Goal: Task Accomplishment & Management: Manage account settings

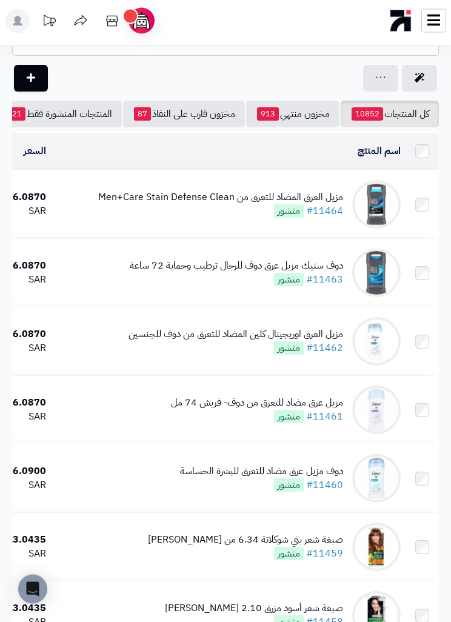
scroll to position [41, 0]
click at [246, 337] on div "مزيل العرق اوريجينال كلين المضاد للتعرق من دوف للجنسين" at bounding box center [236, 335] width 215 height 14
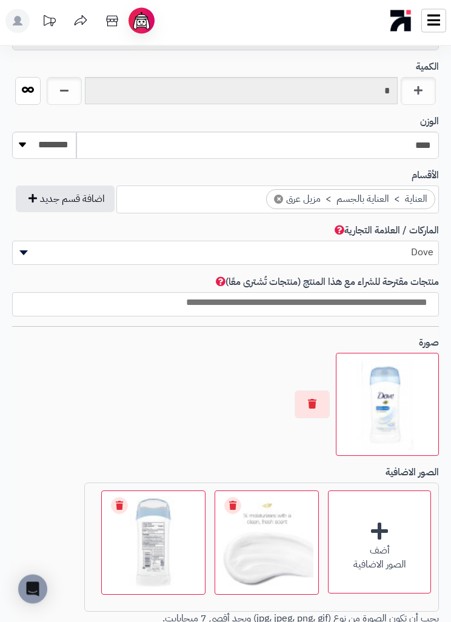
scroll to position [808, 0]
click at [383, 372] on img at bounding box center [387, 404] width 92 height 92
click at [310, 392] on button "button" at bounding box center [312, 404] width 35 height 28
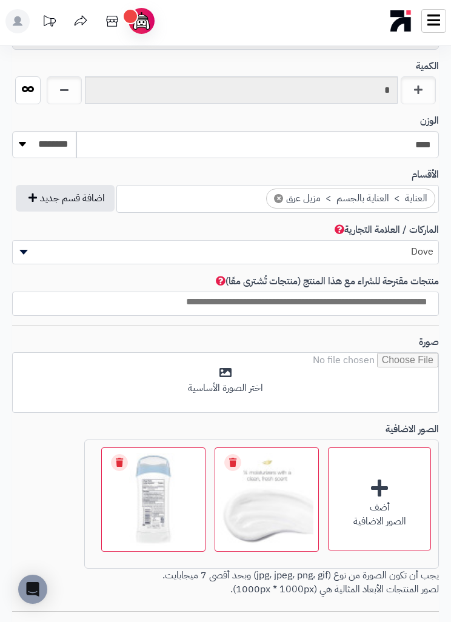
click at [195, 359] on input "file" at bounding box center [226, 383] width 426 height 61
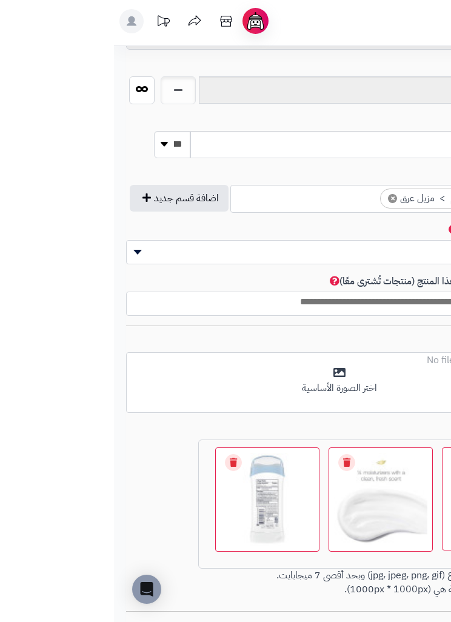
click at [207, 384] on input "file" at bounding box center [226, 383] width 426 height 61
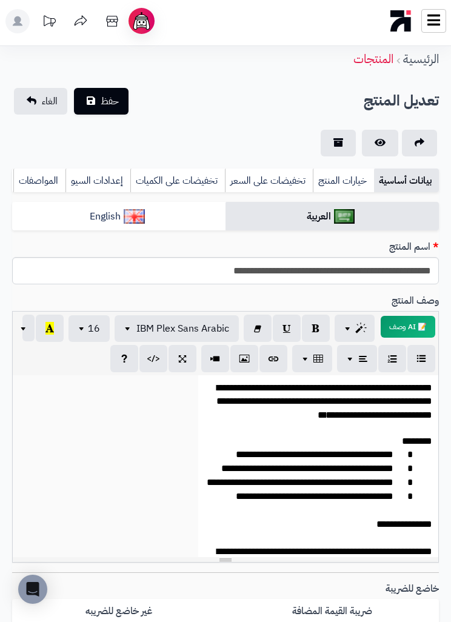
scroll to position [0, 0]
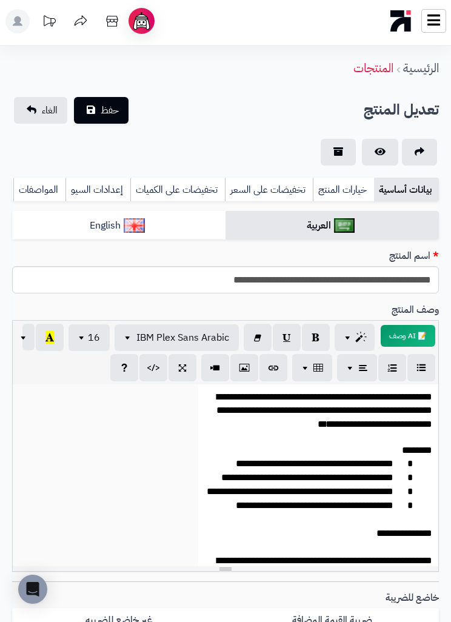
click at [95, 107] on button "حفظ" at bounding box center [101, 110] width 55 height 27
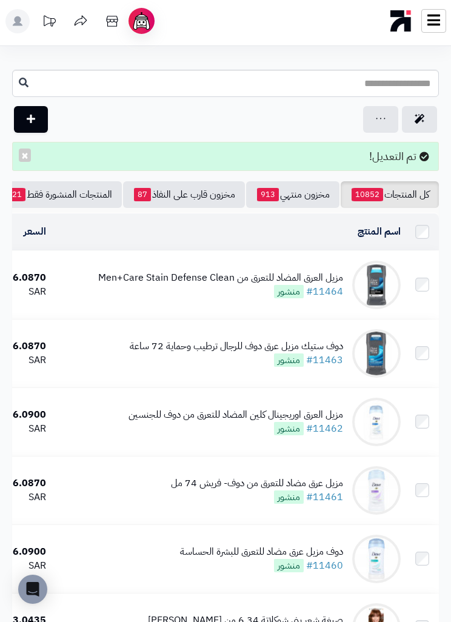
click at [375, 412] on img at bounding box center [376, 422] width 49 height 49
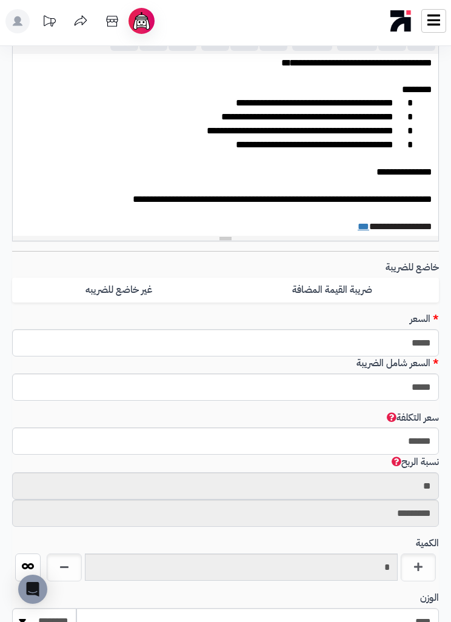
scroll to position [39, 0]
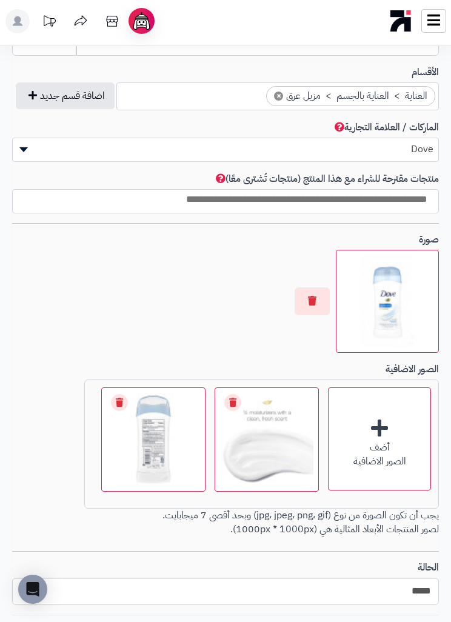
click at [317, 298] on button "button" at bounding box center [312, 301] width 35 height 28
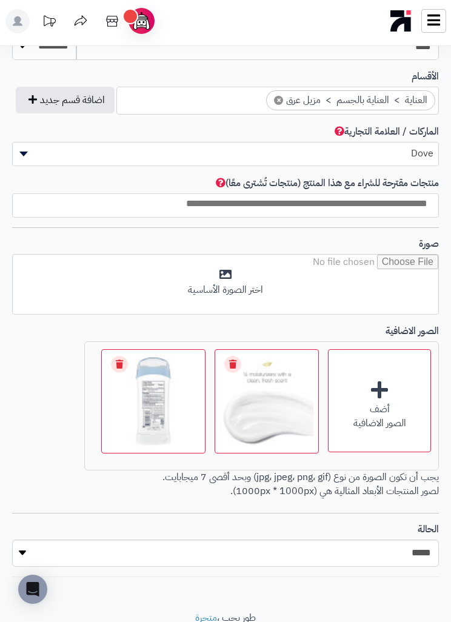
click at [388, 382] on div "أضف الصور الاضافية" at bounding box center [379, 400] width 103 height 103
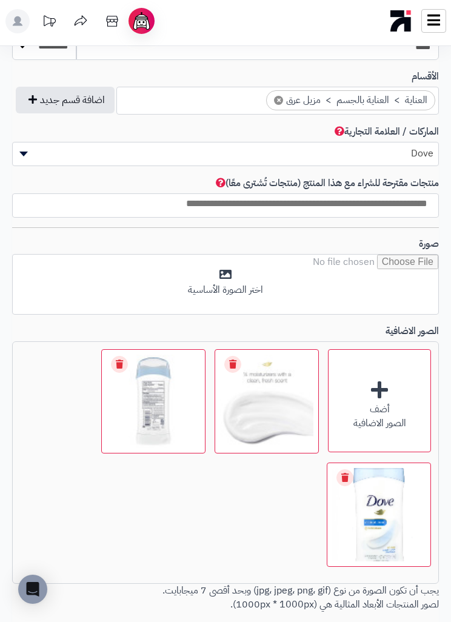
scroll to position [906, -57]
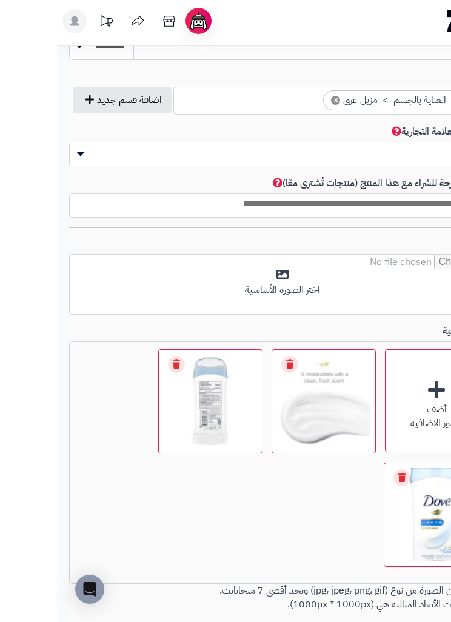
click at [352, 280] on input "file" at bounding box center [226, 285] width 426 height 61
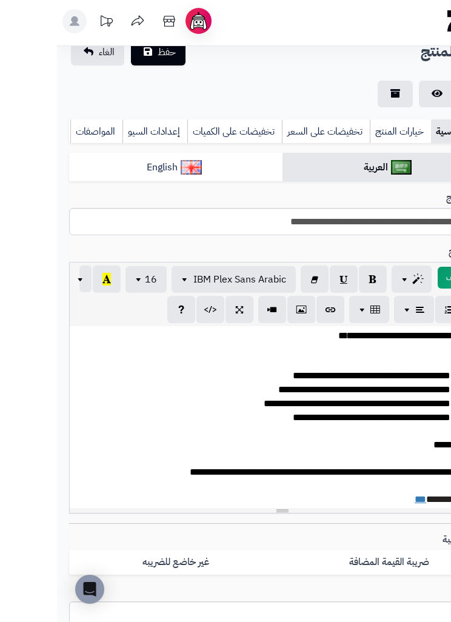
scroll to position [56, 0]
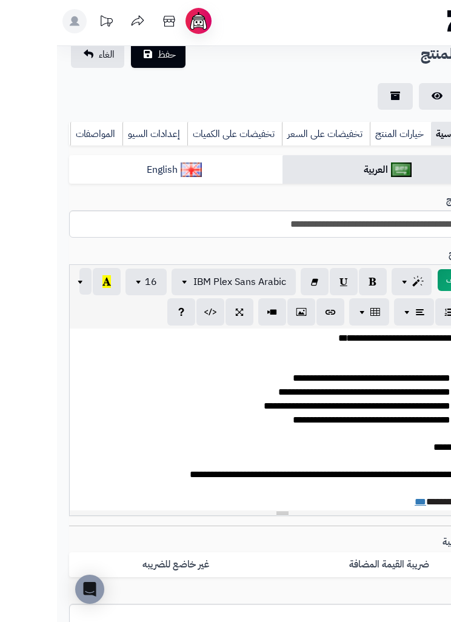
click at [119, 56] on span "حفظ" at bounding box center [110, 54] width 18 height 15
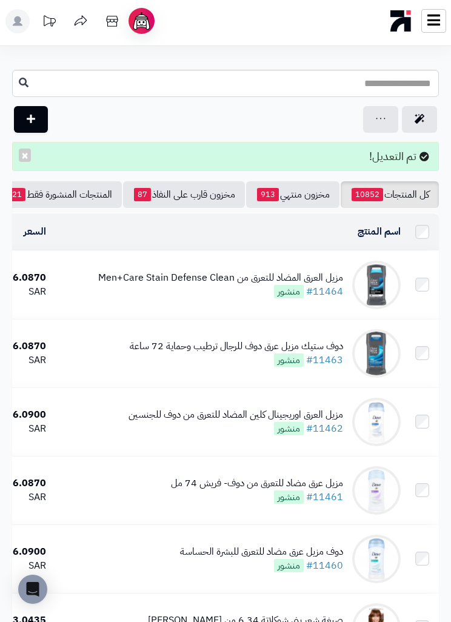
click at [380, 418] on img at bounding box center [376, 422] width 49 height 49
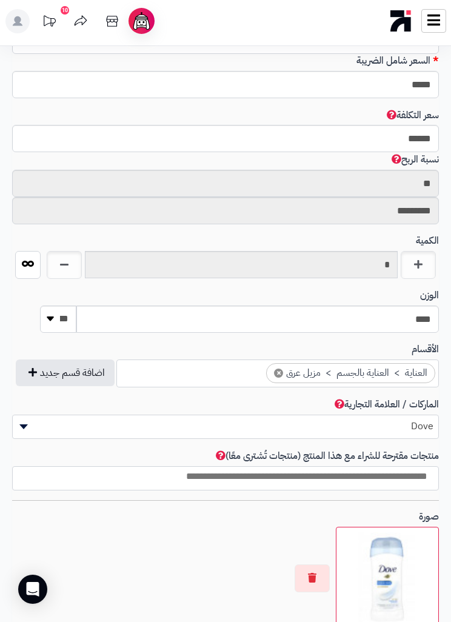
scroll to position [633, 0]
click at [329, 569] on button "button" at bounding box center [312, 579] width 35 height 28
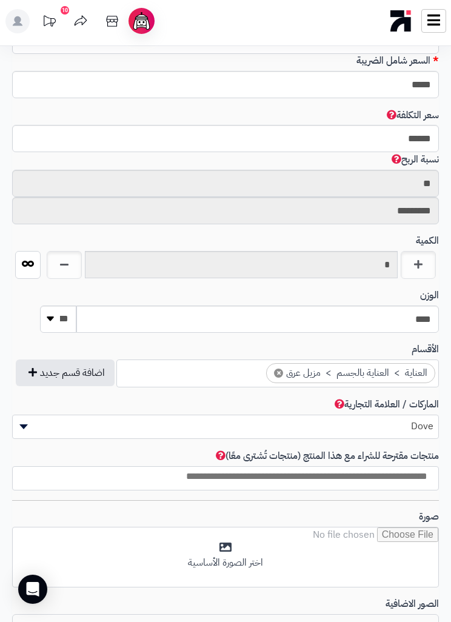
click at [309, 536] on input "file" at bounding box center [226, 558] width 426 height 61
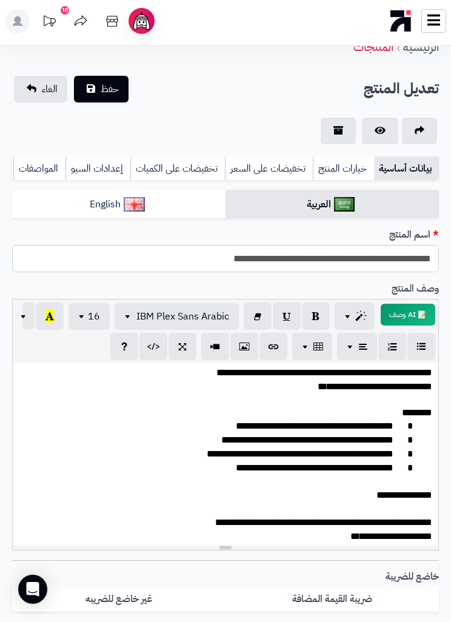
scroll to position [0, 0]
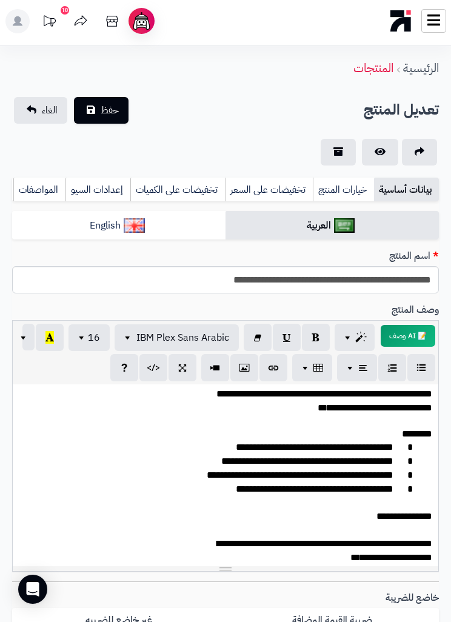
click at [114, 114] on span "حفظ" at bounding box center [110, 110] width 18 height 15
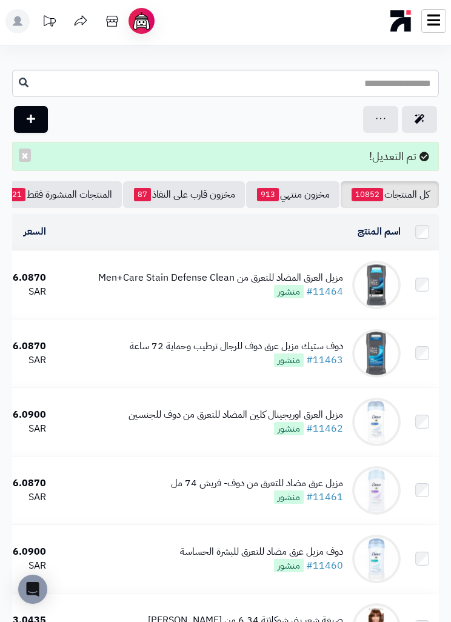
click at [383, 280] on img at bounding box center [376, 285] width 49 height 49
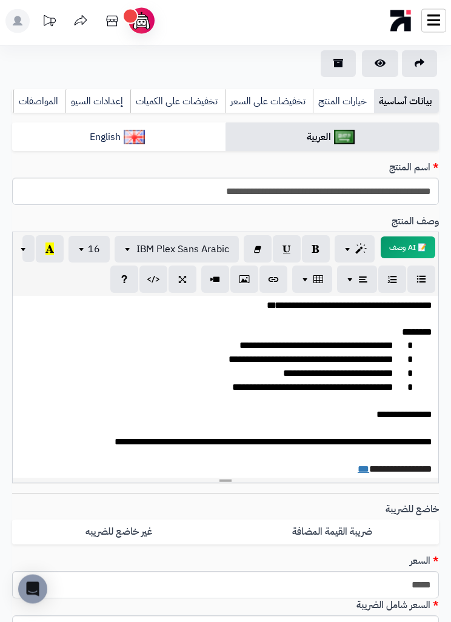
scroll to position [78, 0]
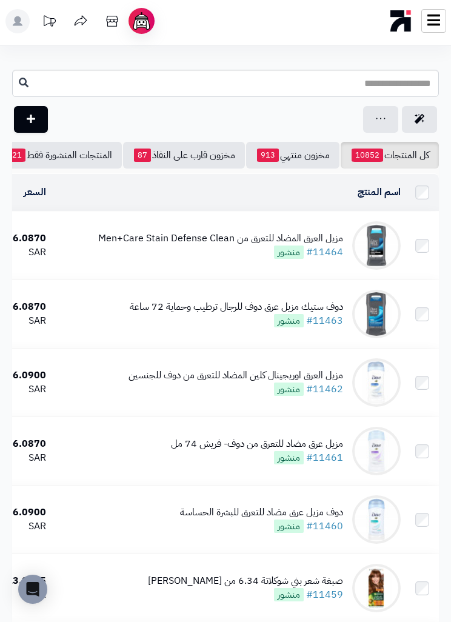
click at [390, 325] on img at bounding box center [376, 314] width 49 height 49
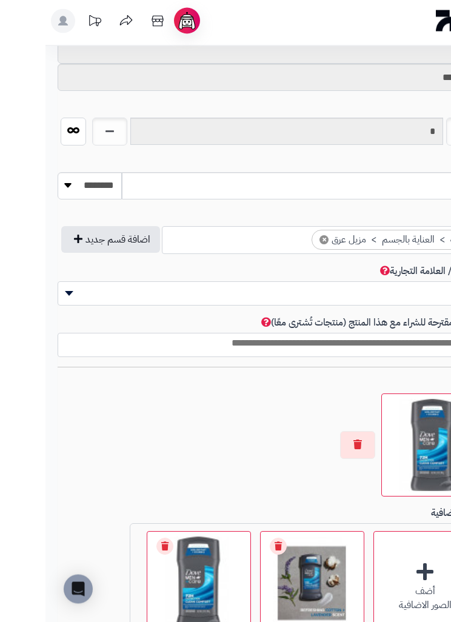
scroll to position [767, -34]
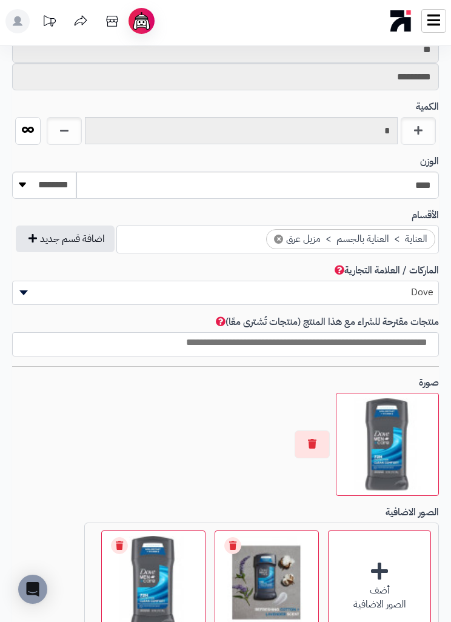
click at [330, 443] on button "button" at bounding box center [312, 445] width 35 height 28
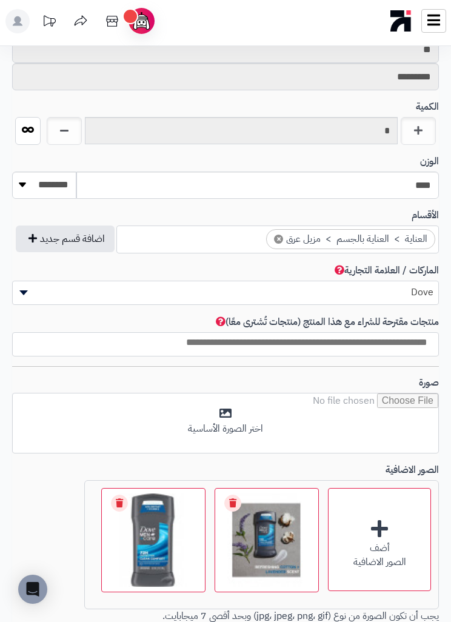
click at [403, 428] on input "file" at bounding box center [226, 424] width 426 height 61
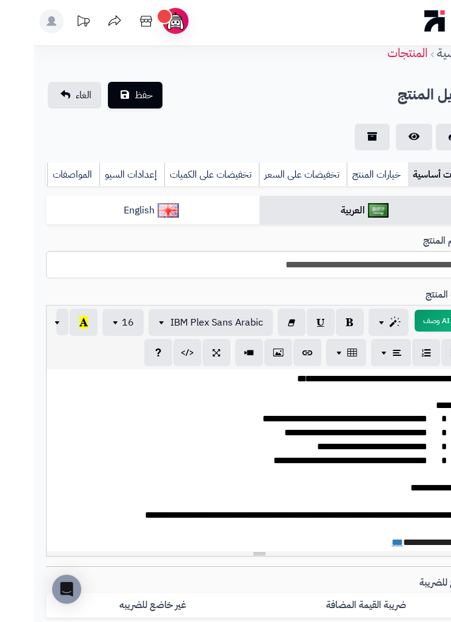
scroll to position [0, 0]
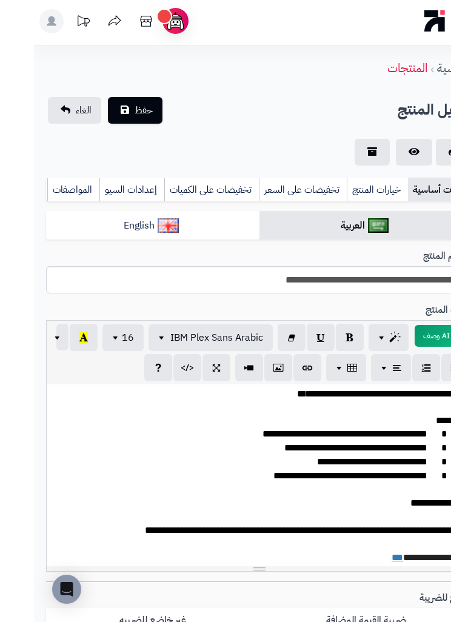
click at [119, 112] on span "حفظ" at bounding box center [110, 110] width 18 height 15
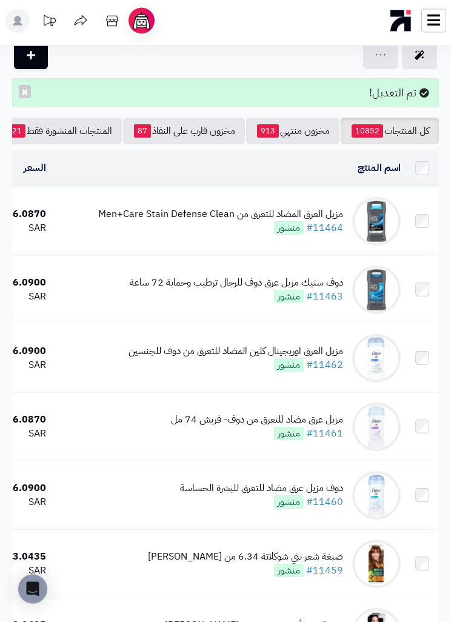
scroll to position [64, 0]
click at [343, 489] on div "دوف مزيل عرق مضاد للتعرق للبشرة الحساسة" at bounding box center [261, 489] width 163 height 14
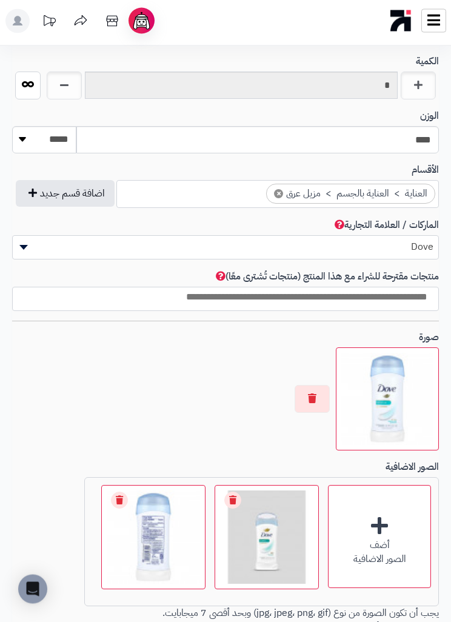
scroll to position [813, 0]
click at [322, 385] on button "button" at bounding box center [312, 399] width 35 height 28
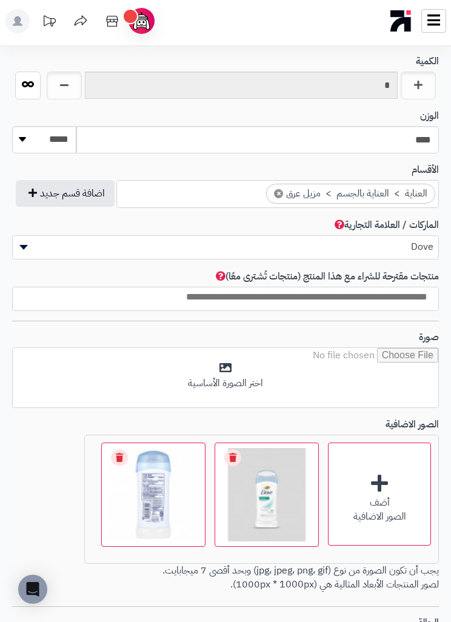
click at [300, 372] on input "file" at bounding box center [226, 378] width 426 height 61
type input "**********"
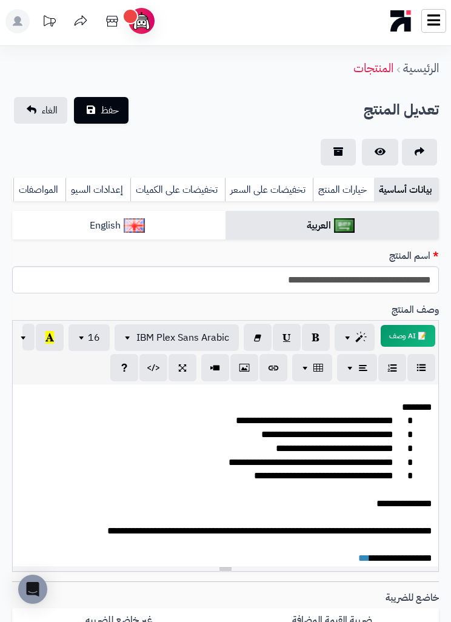
scroll to position [0, 0]
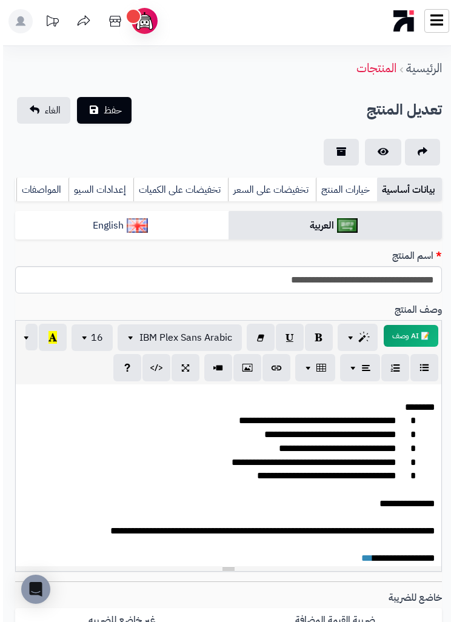
click at [113, 109] on span "حفظ" at bounding box center [110, 110] width 18 height 15
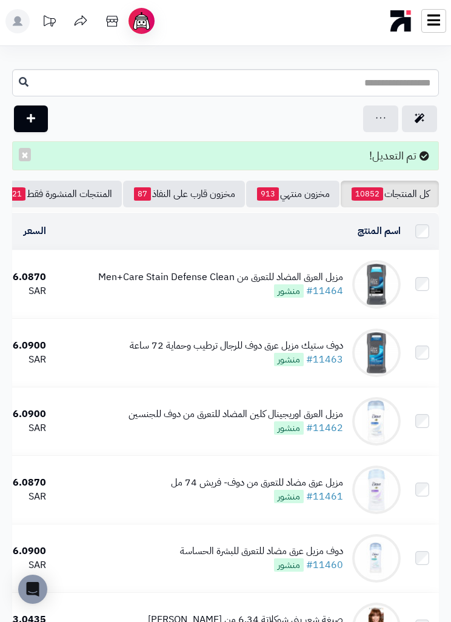
scroll to position [2, 0]
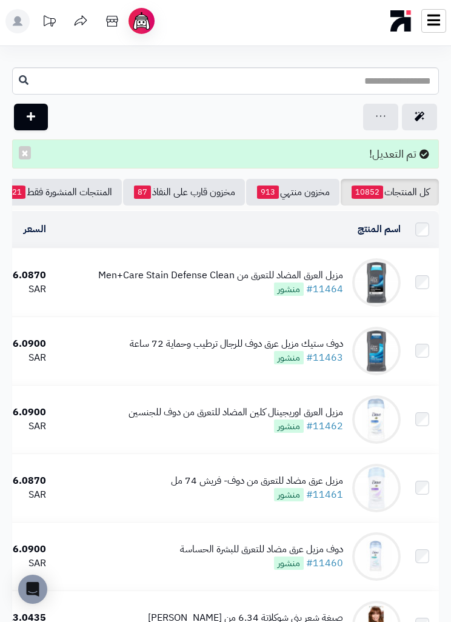
click at [361, 483] on img at bounding box center [376, 488] width 49 height 49
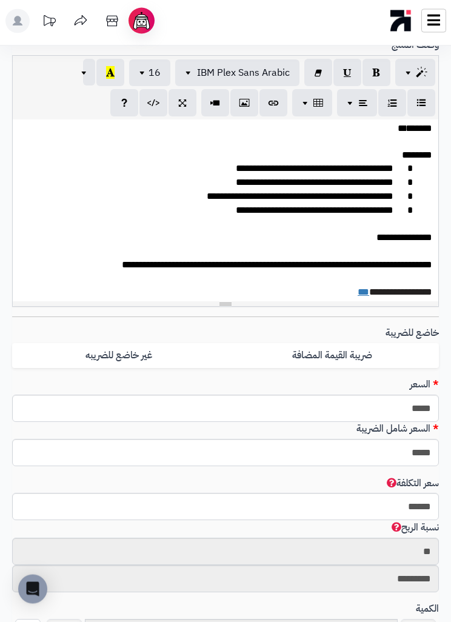
scroll to position [39, 0]
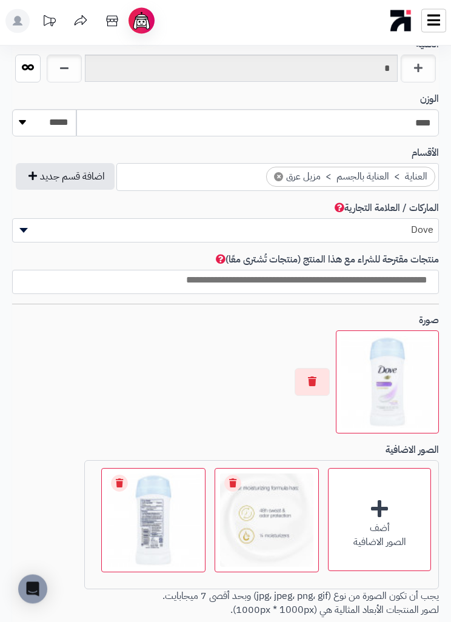
click at [319, 369] on button "button" at bounding box center [312, 383] width 35 height 28
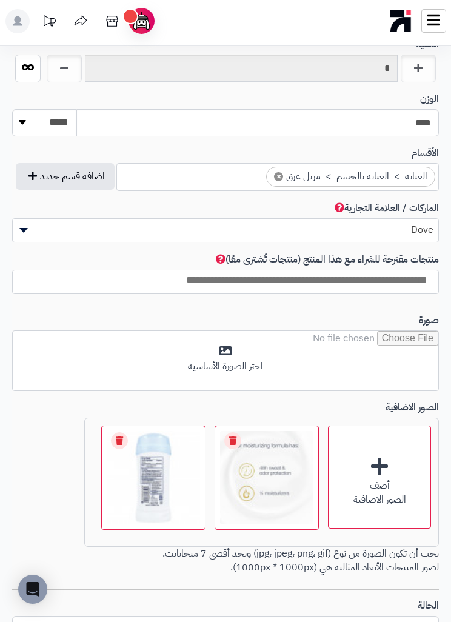
click at [337, 354] on input "file" at bounding box center [226, 361] width 426 height 61
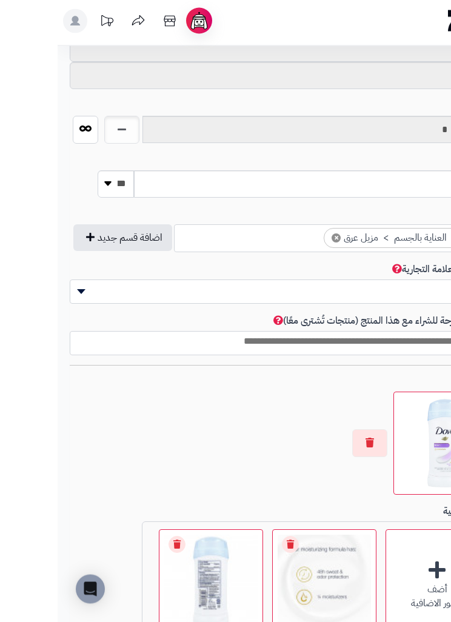
scroll to position [773, 0]
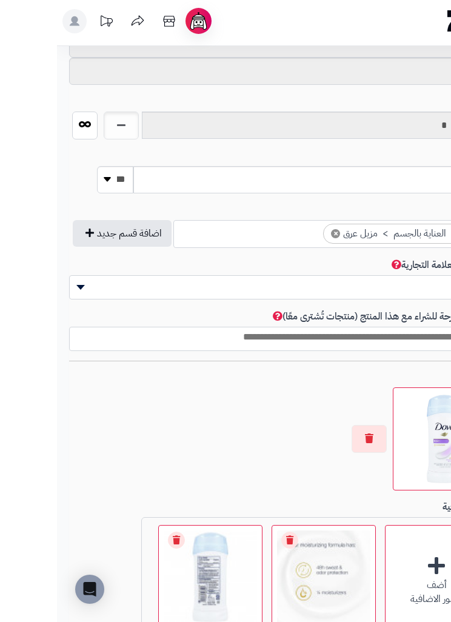
click at [330, 432] on button "button" at bounding box center [312, 439] width 35 height 28
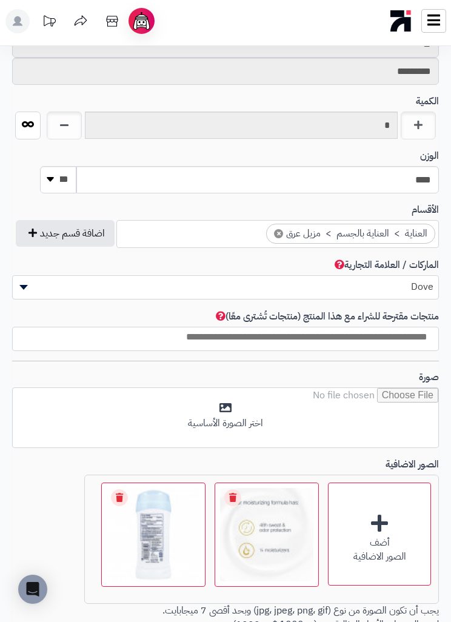
click at [403, 418] on input "file" at bounding box center [226, 418] width 426 height 61
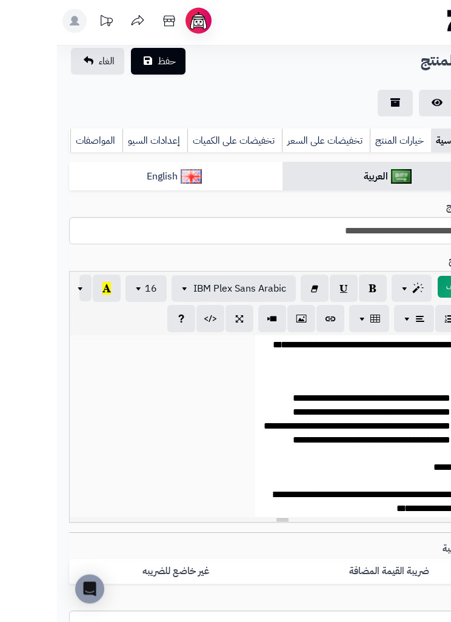
scroll to position [0, 0]
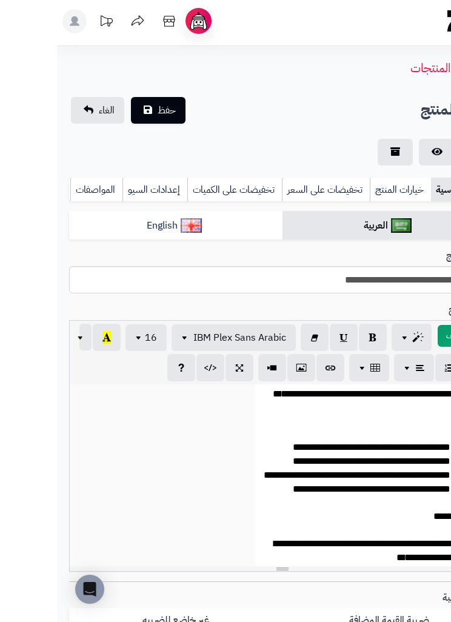
click at [119, 103] on span "حفظ" at bounding box center [110, 110] width 18 height 15
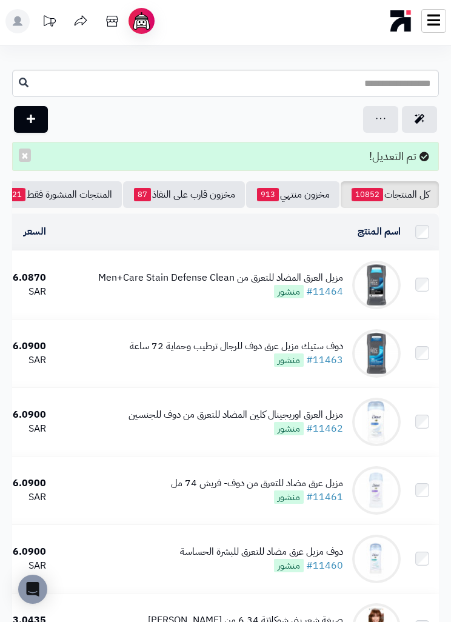
click at [380, 485] on img at bounding box center [376, 490] width 49 height 49
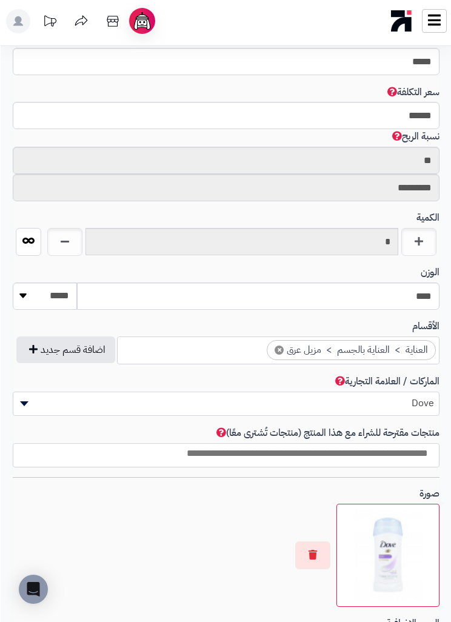
scroll to position [662, 0]
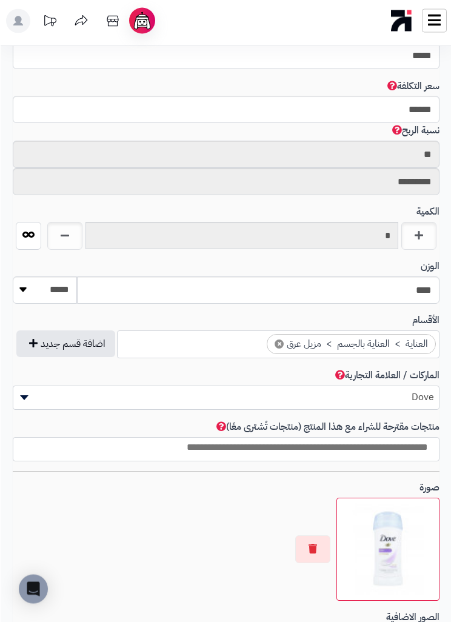
click at [317, 545] on button "button" at bounding box center [312, 550] width 35 height 28
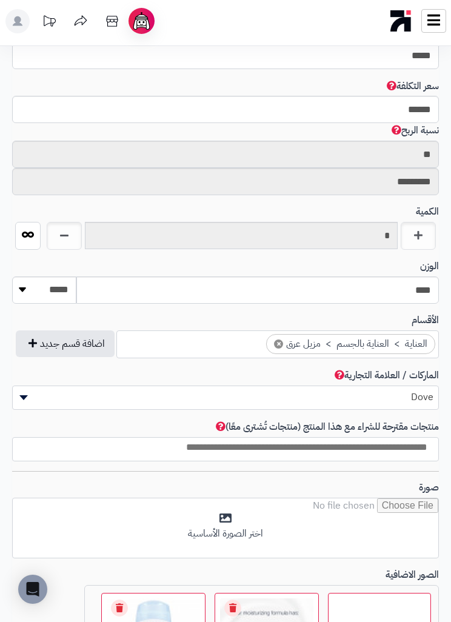
click at [321, 523] on input "file" at bounding box center [226, 529] width 426 height 61
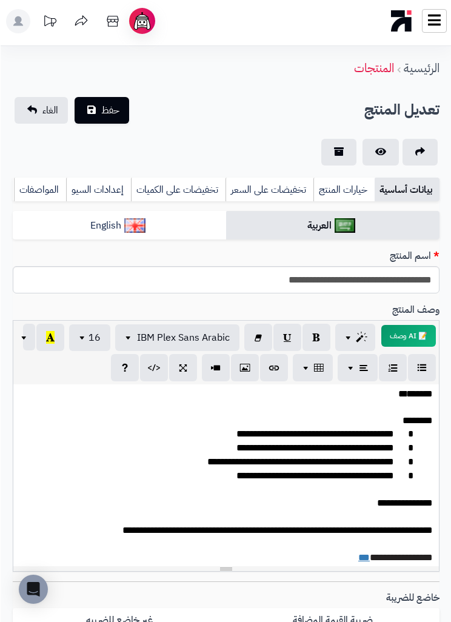
scroll to position [0, -1]
click at [116, 106] on span "حفظ" at bounding box center [110, 110] width 18 height 15
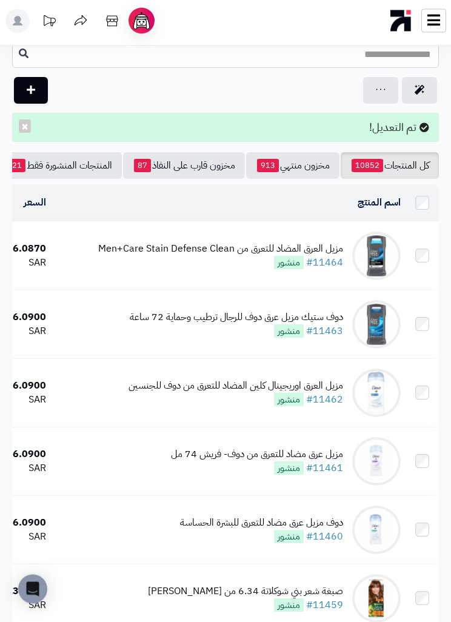
scroll to position [29, 0]
click at [380, 456] on img at bounding box center [376, 461] width 49 height 49
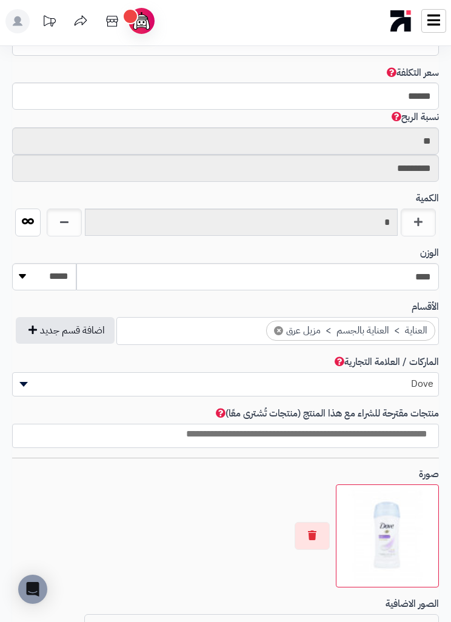
scroll to position [676, 0]
click at [318, 523] on button "button" at bounding box center [312, 536] width 35 height 28
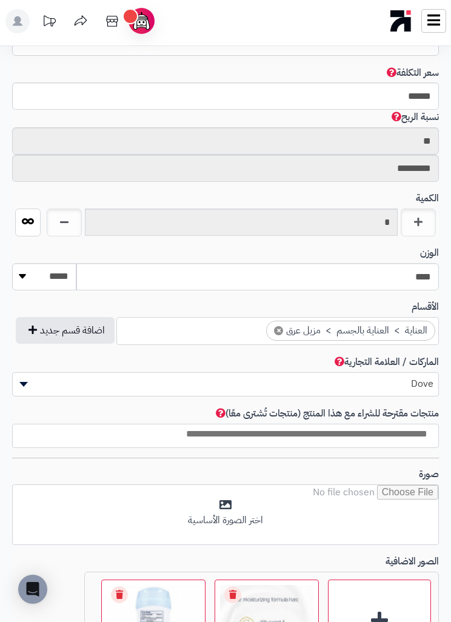
click at [341, 504] on input "file" at bounding box center [226, 515] width 426 height 61
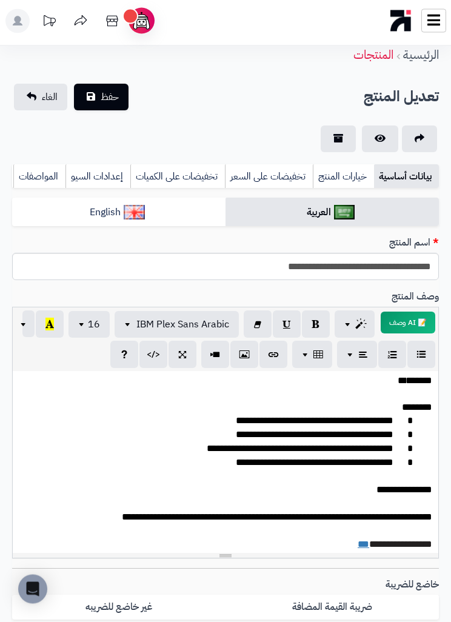
scroll to position [7, 0]
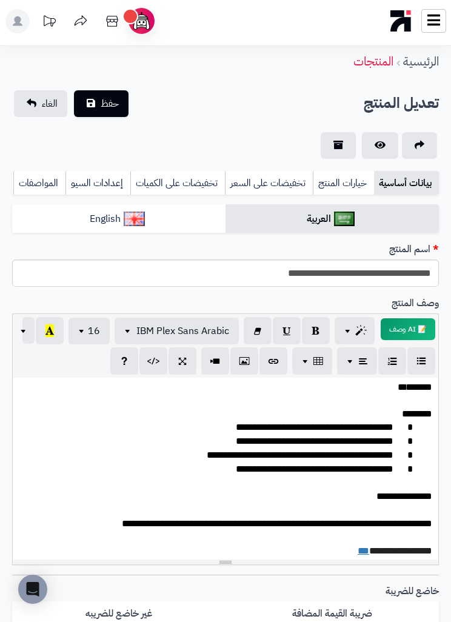
click at [113, 103] on span "حفظ" at bounding box center [110, 103] width 18 height 15
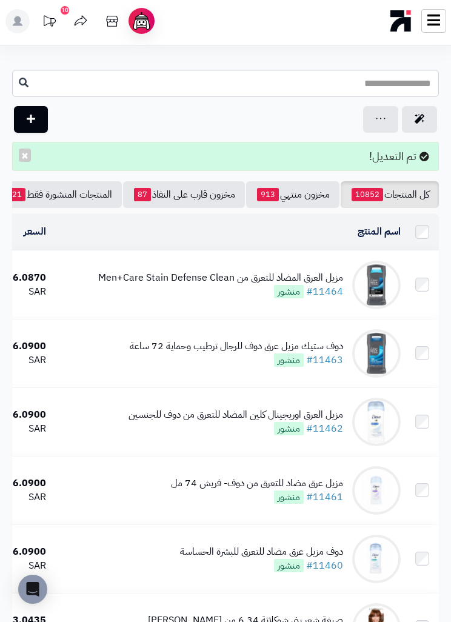
click at [361, 488] on img at bounding box center [376, 490] width 49 height 49
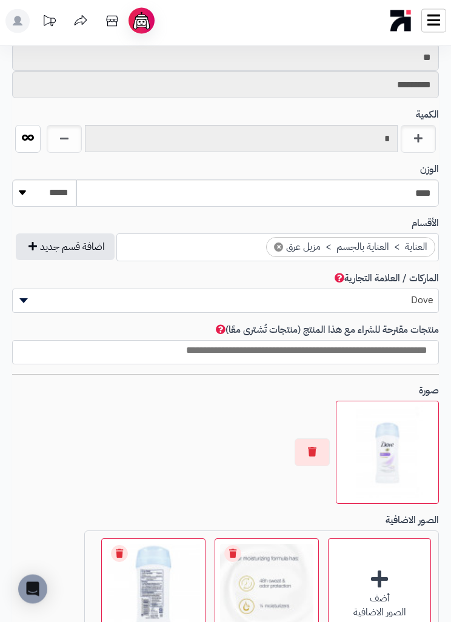
scroll to position [762, 0]
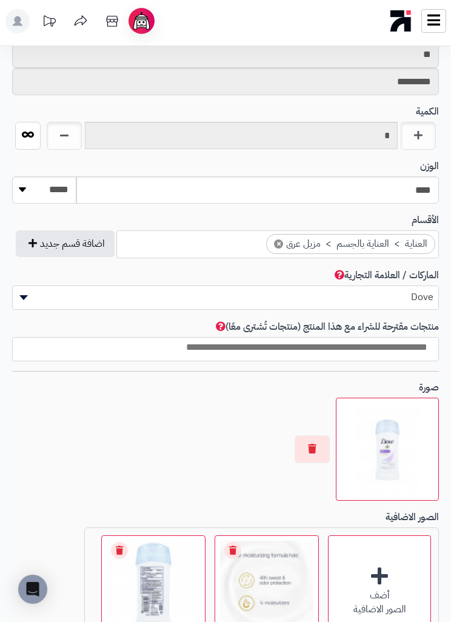
click at [317, 435] on button "button" at bounding box center [312, 449] width 35 height 28
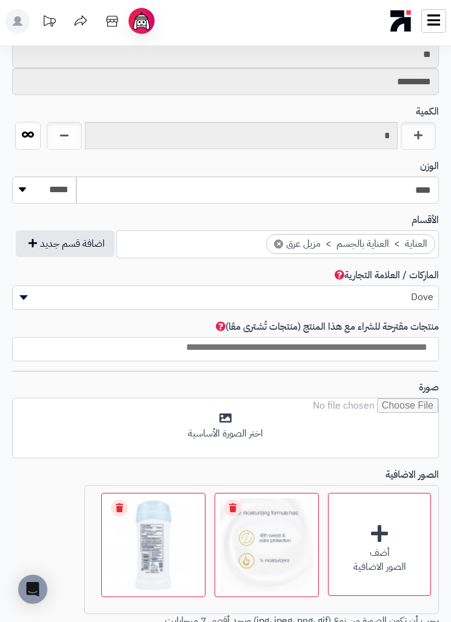
click at [361, 422] on input "file" at bounding box center [226, 428] width 426 height 61
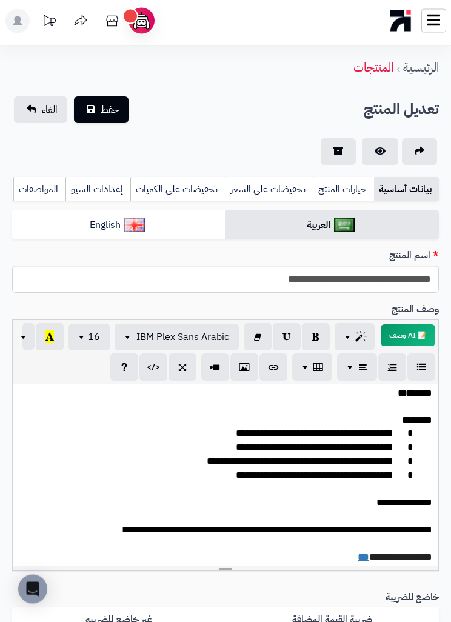
scroll to position [0, 0]
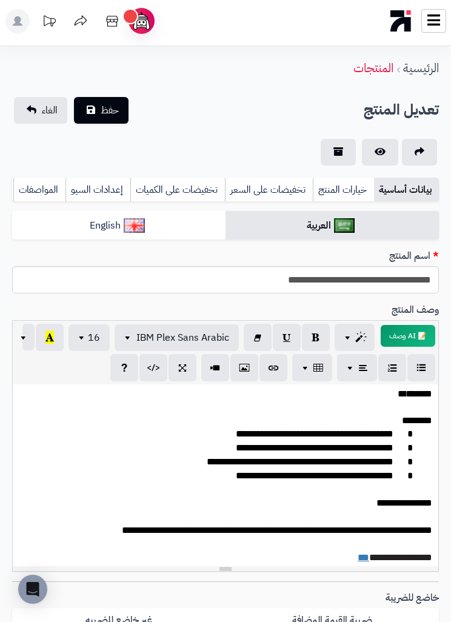
click at [121, 108] on button "حفظ" at bounding box center [101, 110] width 55 height 27
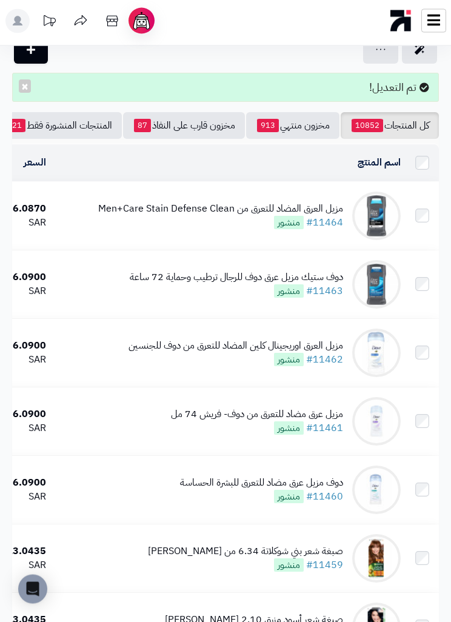
scroll to position [69, 0]
click at [369, 344] on img at bounding box center [376, 353] width 49 height 49
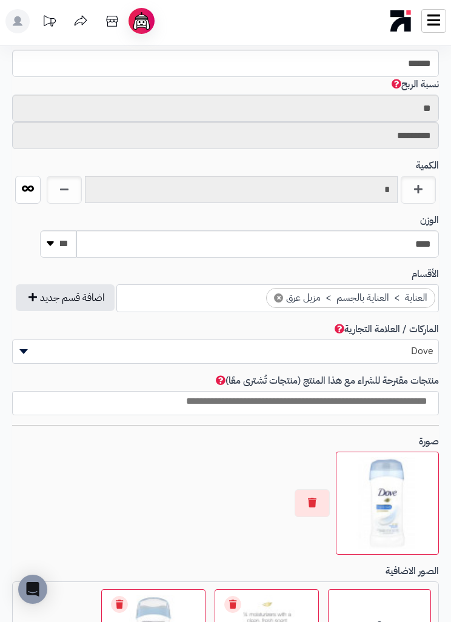
scroll to position [708, 0]
click at [306, 496] on button "button" at bounding box center [312, 503] width 35 height 28
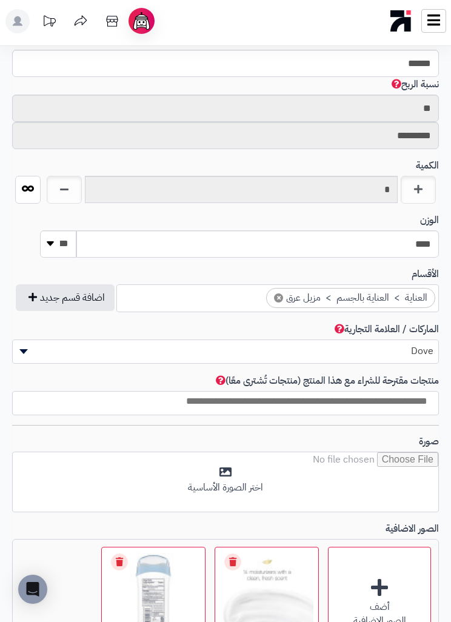
click at [366, 483] on input "file" at bounding box center [226, 482] width 426 height 61
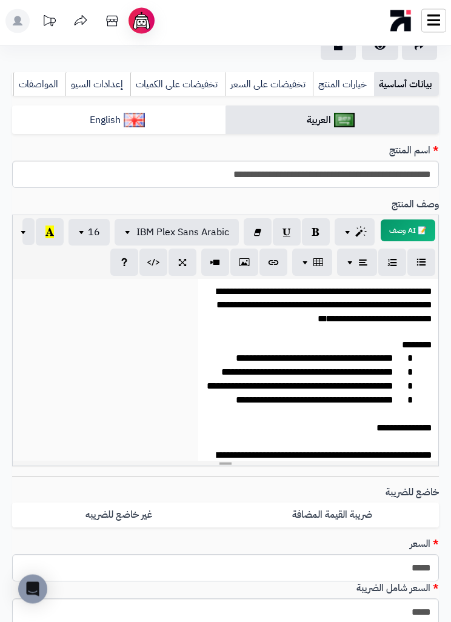
scroll to position [0, 0]
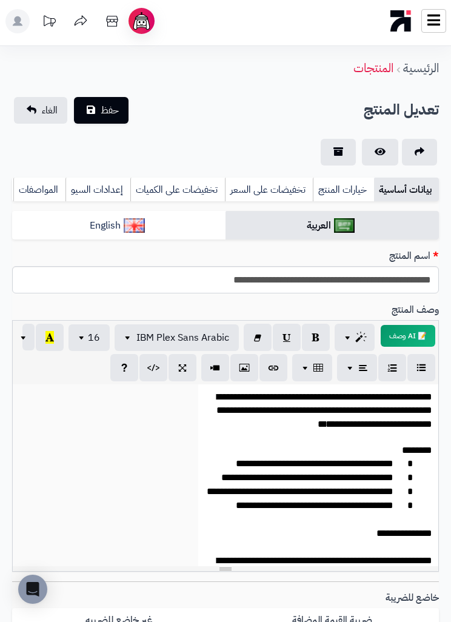
click at [104, 105] on span "حفظ" at bounding box center [110, 110] width 18 height 15
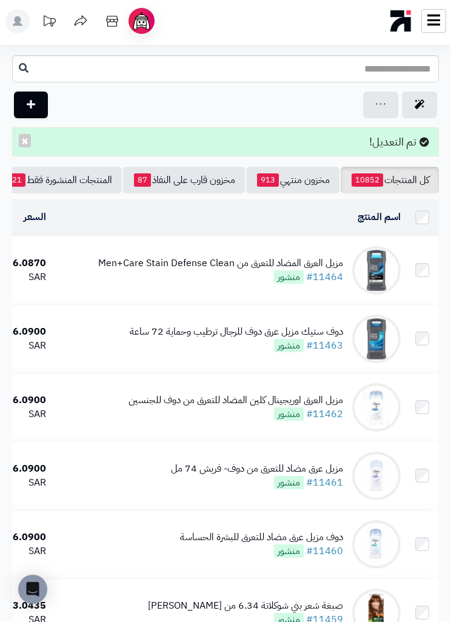
scroll to position [16, 0]
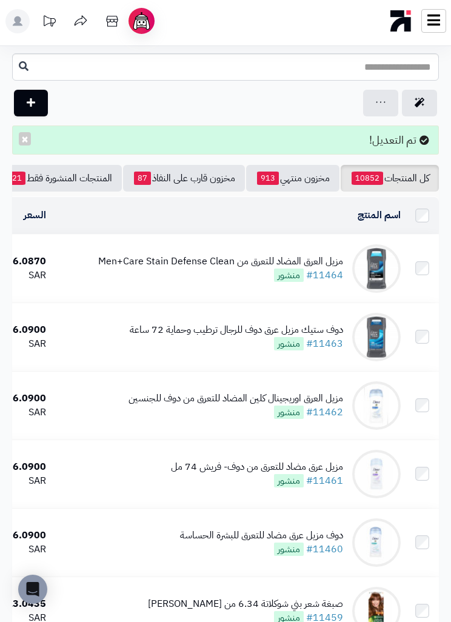
click at [380, 397] on img at bounding box center [376, 406] width 49 height 49
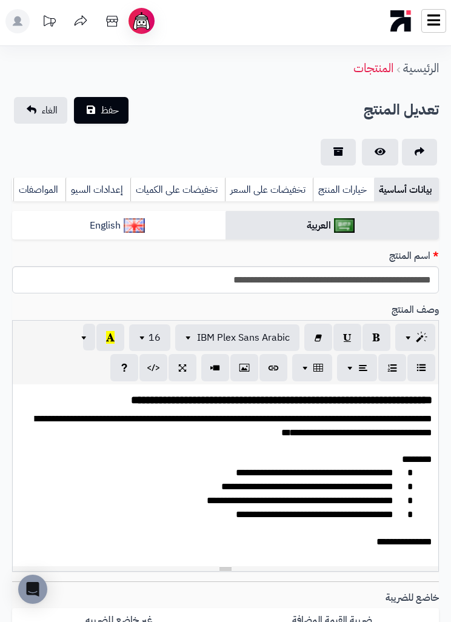
type input "*****"
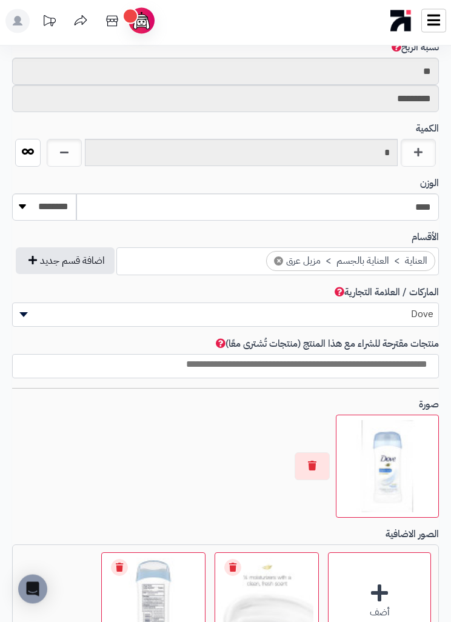
scroll to position [745, 0]
click at [322, 460] on button "button" at bounding box center [312, 466] width 35 height 28
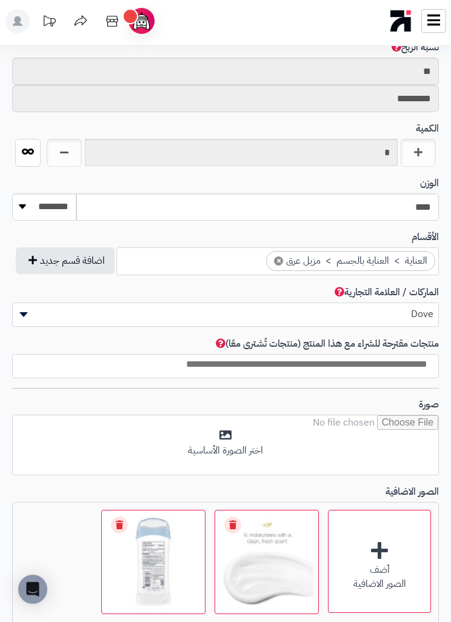
click at [335, 440] on input "file" at bounding box center [226, 445] width 426 height 61
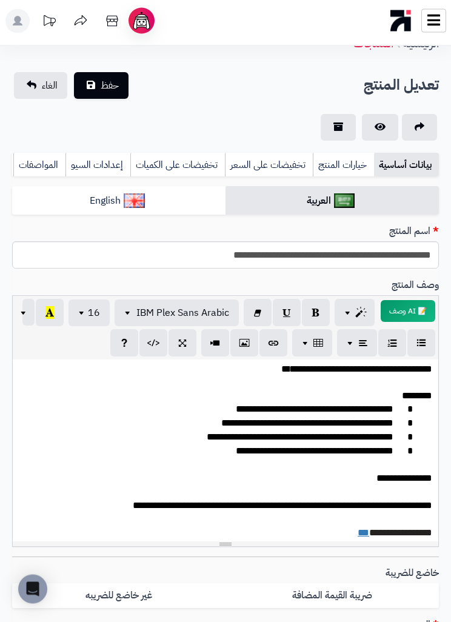
scroll to position [0, 0]
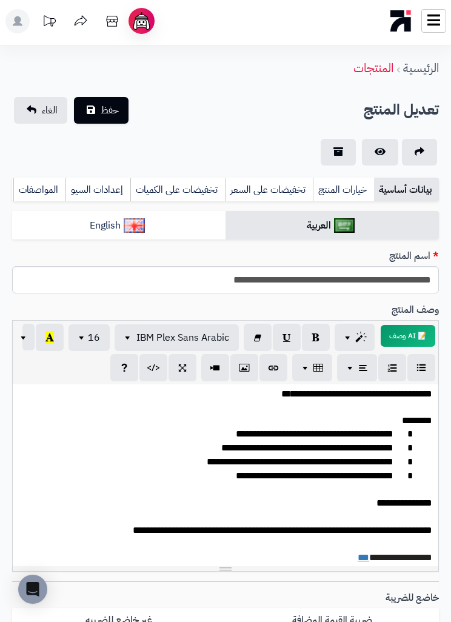
click at [116, 107] on span "حفظ" at bounding box center [110, 110] width 18 height 15
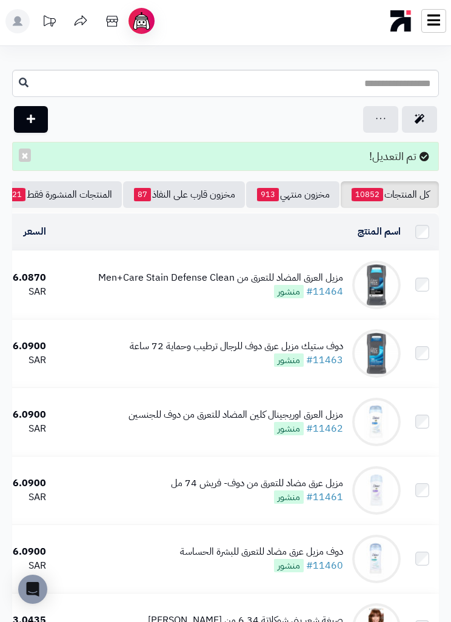
click at [375, 346] on img at bounding box center [376, 353] width 49 height 49
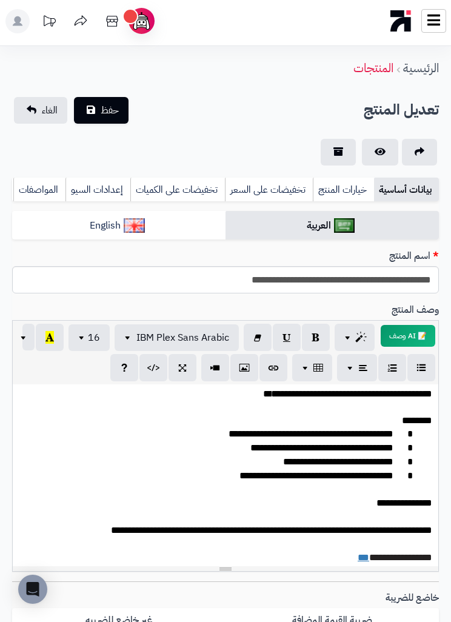
scroll to position [0, 1]
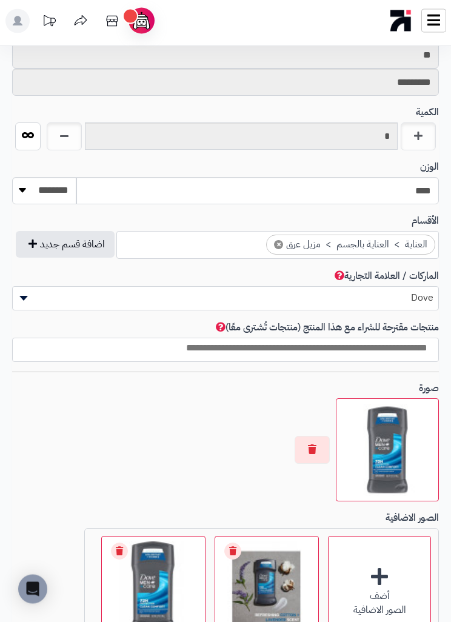
click at [324, 437] on button "button" at bounding box center [312, 451] width 35 height 28
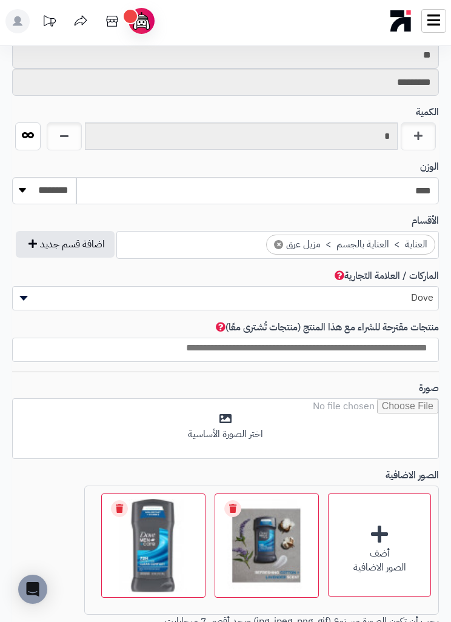
click at [346, 414] on input "file" at bounding box center [226, 429] width 426 height 61
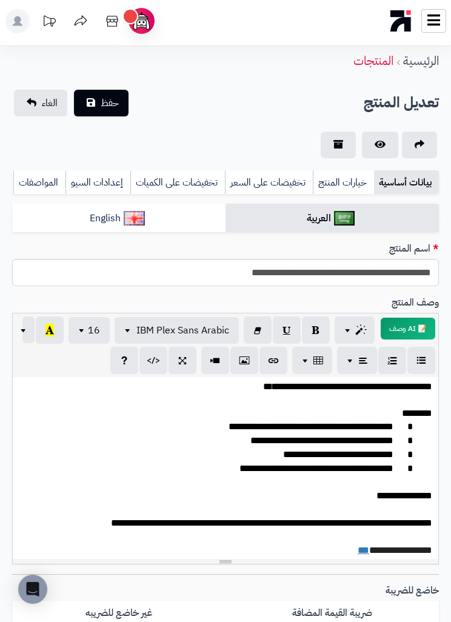
scroll to position [8, 0]
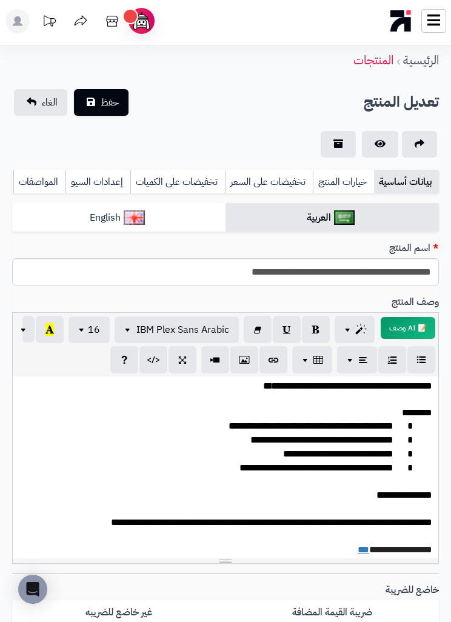
click at [113, 99] on span "حفظ" at bounding box center [110, 102] width 18 height 15
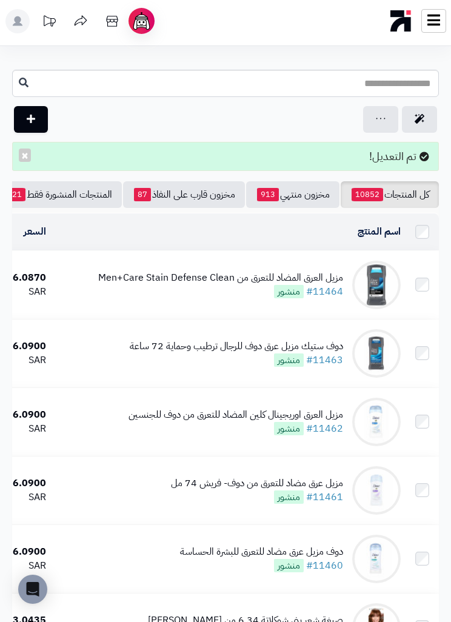
click at [382, 283] on img at bounding box center [376, 285] width 49 height 49
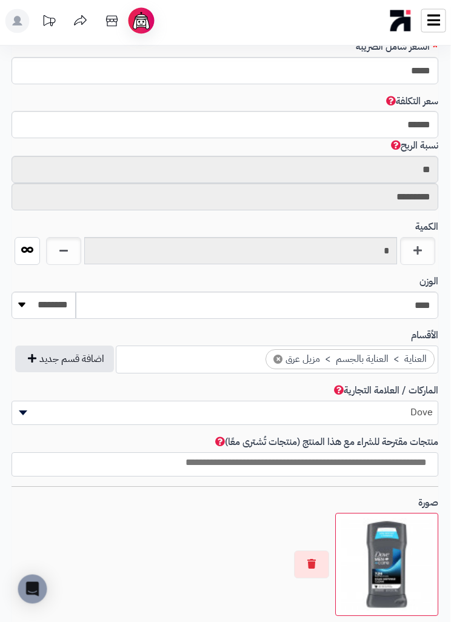
scroll to position [657, 1]
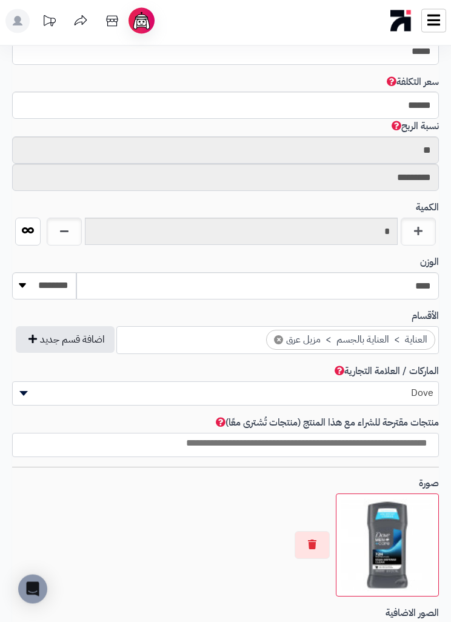
click at [315, 533] on button "button" at bounding box center [312, 546] width 35 height 28
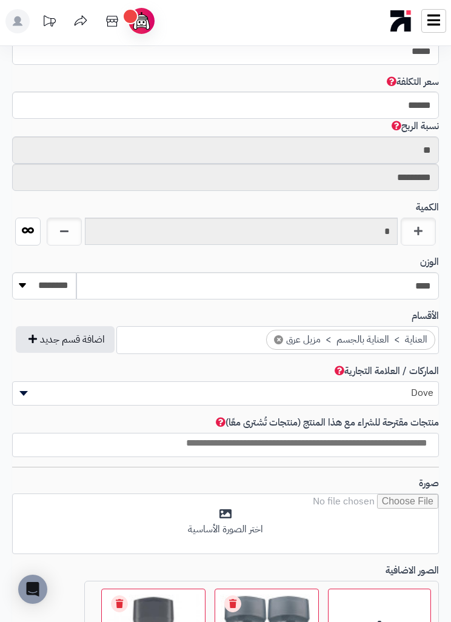
click at [360, 506] on input "file" at bounding box center [226, 524] width 426 height 61
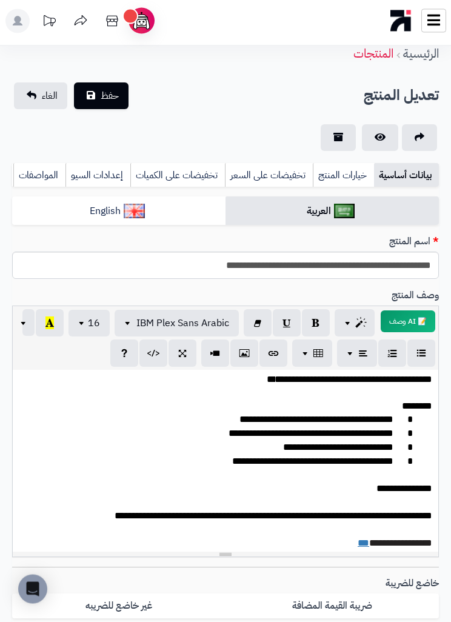
scroll to position [0, 0]
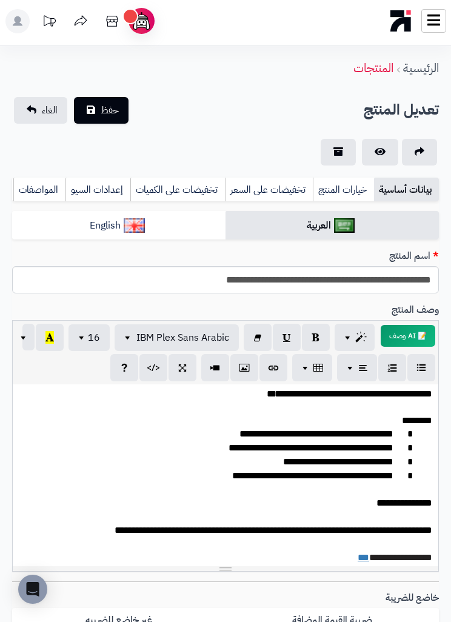
click at [111, 110] on span "حفظ" at bounding box center [110, 110] width 18 height 15
